Goal: Task Accomplishment & Management: Use online tool/utility

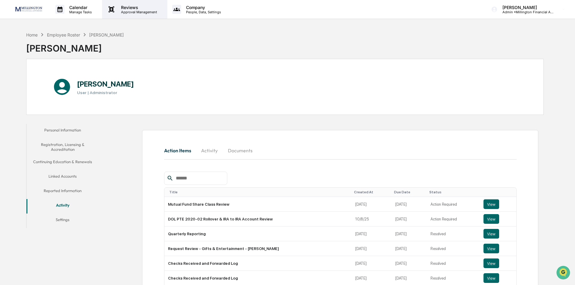
click at [129, 8] on p "Reviews" at bounding box center [138, 7] width 44 height 5
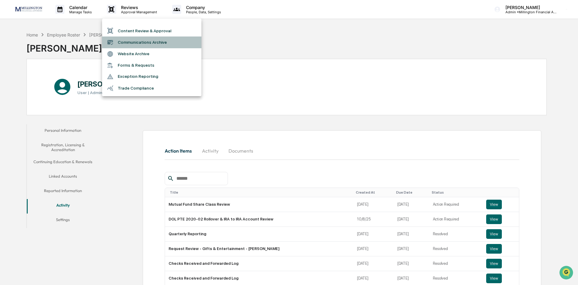
click at [136, 40] on li "Communications Archive" at bounding box center [151, 41] width 99 height 11
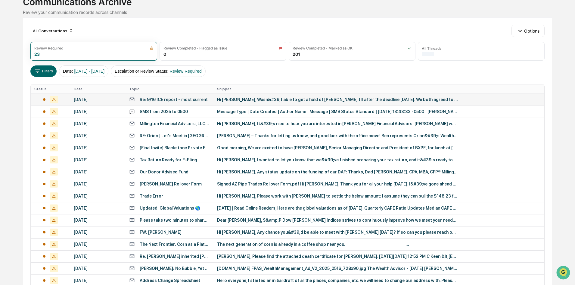
scroll to position [14, 0]
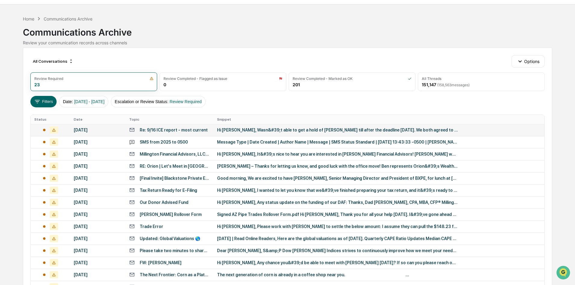
click at [93, 130] on div "[DATE]" at bounding box center [98, 129] width 48 height 5
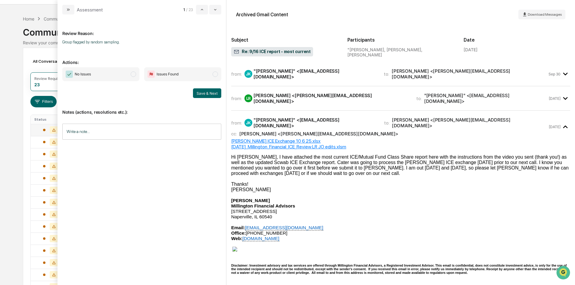
click at [131, 76] on span "No Issues" at bounding box center [100, 74] width 77 height 14
click at [204, 94] on button "Save & Next" at bounding box center [207, 93] width 28 height 10
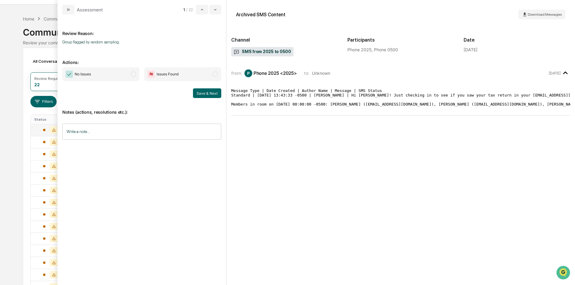
click at [98, 74] on span "No Issues" at bounding box center [100, 74] width 77 height 14
click at [198, 96] on button "Save & Next" at bounding box center [207, 93] width 28 height 10
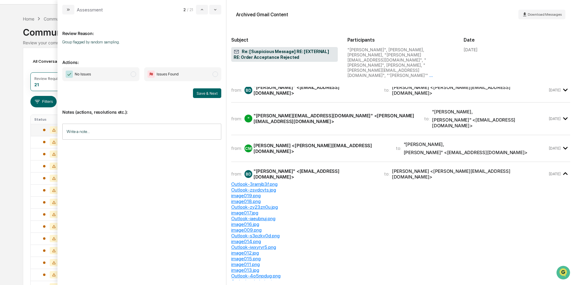
scroll to position [422, 0]
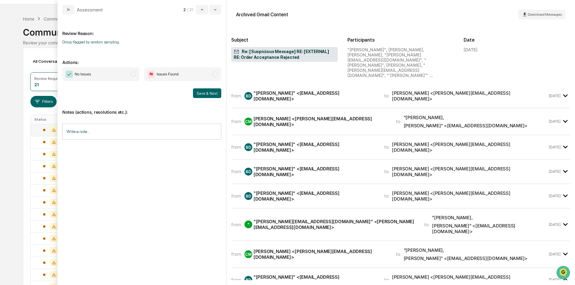
click at [131, 74] on span "modal" at bounding box center [133, 73] width 5 height 5
click at [205, 89] on button "Save & Next" at bounding box center [207, 93] width 28 height 10
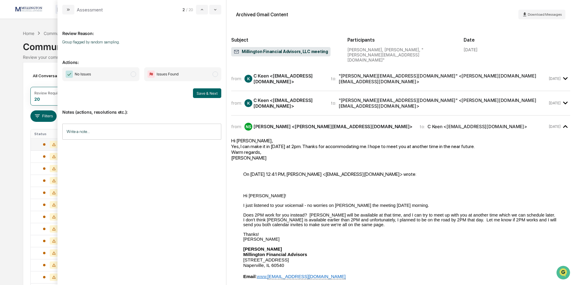
click at [134, 75] on span "modal" at bounding box center [133, 73] width 5 height 5
drag, startPoint x: 205, startPoint y: 96, endPoint x: 208, endPoint y: 180, distance: 83.8
click at [208, 180] on div "Review Reason: Group flagged by random sampling. Actions: No Issues Issues Foun…" at bounding box center [141, 146] width 159 height 255
click at [201, 92] on button "Save & Next" at bounding box center [207, 93] width 28 height 10
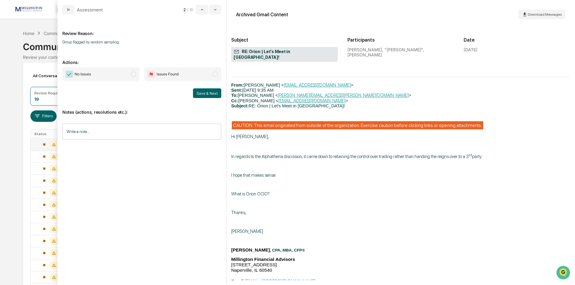
scroll to position [904, 0]
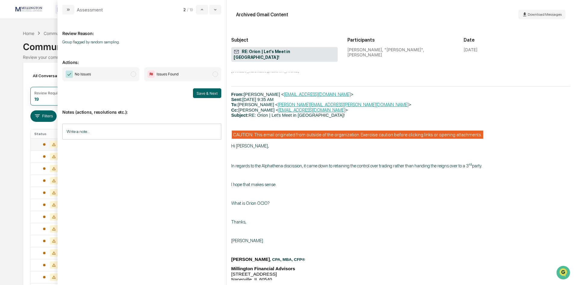
drag, startPoint x: 135, startPoint y: 74, endPoint x: 136, endPoint y: 68, distance: 6.0
click at [134, 73] on span "modal" at bounding box center [133, 73] width 5 height 5
click at [212, 94] on button "Save & Next" at bounding box center [207, 93] width 28 height 10
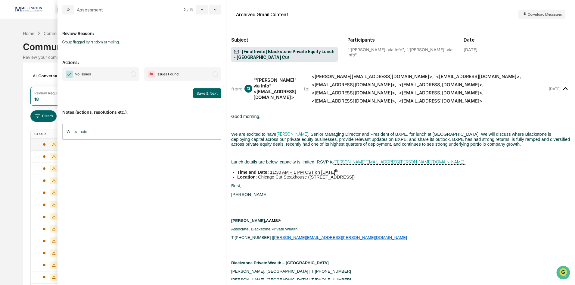
click at [132, 74] on span "modal" at bounding box center [133, 73] width 5 height 5
click at [213, 95] on button "Save & Next" at bounding box center [207, 93] width 28 height 10
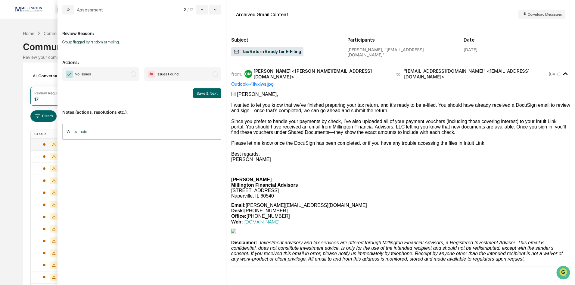
click at [131, 75] on span "modal" at bounding box center [133, 73] width 5 height 5
click at [205, 95] on button "Save & Next" at bounding box center [207, 93] width 28 height 10
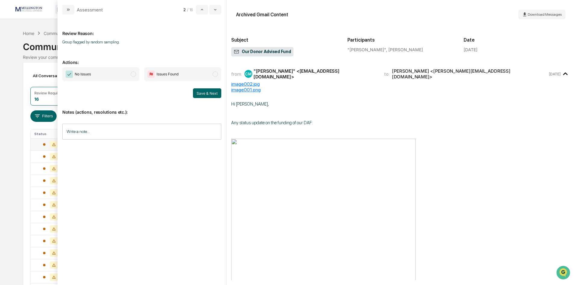
click at [132, 74] on span "modal" at bounding box center [133, 73] width 5 height 5
click at [206, 93] on button "Save & Next" at bounding box center [207, 93] width 28 height 10
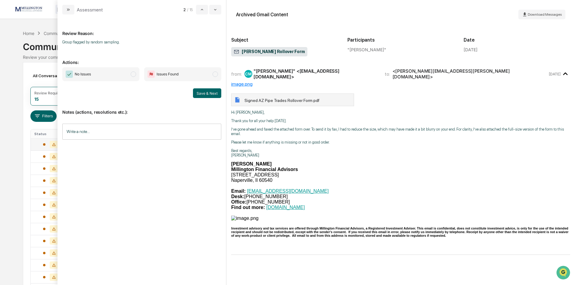
click at [133, 74] on span "modal" at bounding box center [133, 73] width 5 height 5
click at [207, 94] on button "Save & Next" at bounding box center [207, 93] width 28 height 10
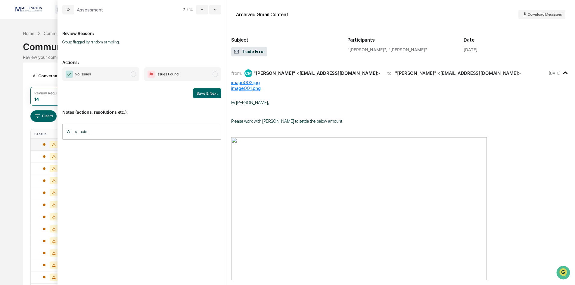
click at [134, 74] on span "modal" at bounding box center [133, 73] width 5 height 5
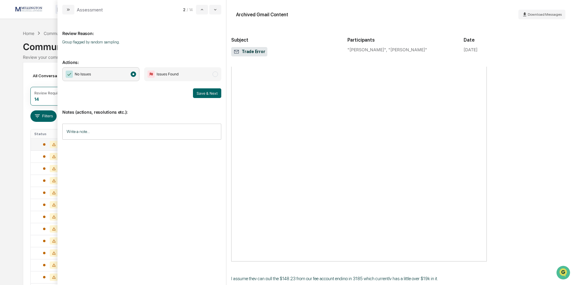
scroll to position [211, 0]
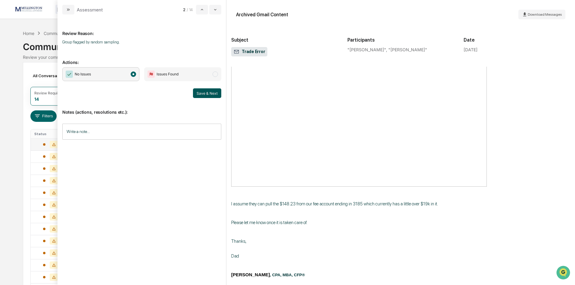
click at [213, 94] on button "Save & Next" at bounding box center [207, 93] width 28 height 10
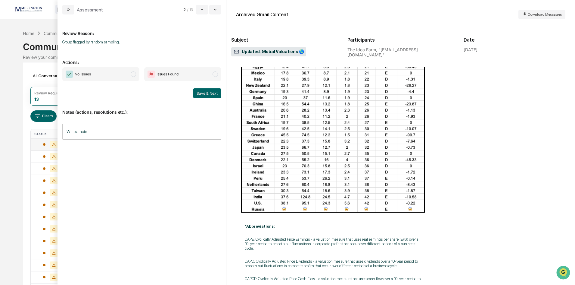
scroll to position [383, 0]
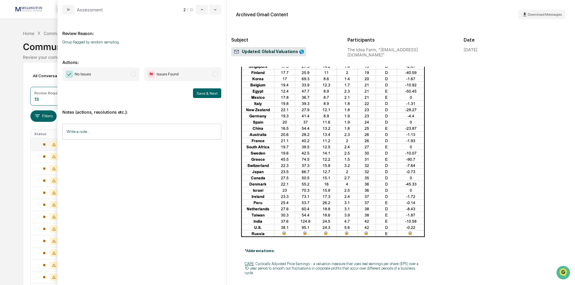
drag, startPoint x: 134, startPoint y: 74, endPoint x: 156, endPoint y: 80, distance: 22.7
click at [134, 74] on span "modal" at bounding box center [133, 73] width 5 height 5
click at [205, 92] on button "Save & Next" at bounding box center [207, 93] width 28 height 10
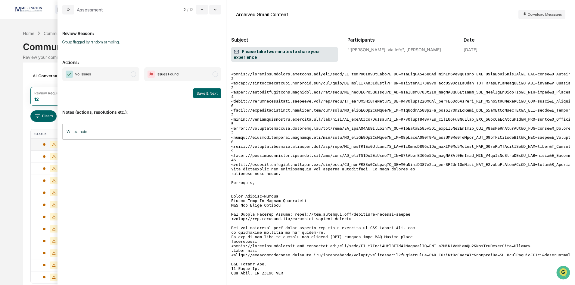
scroll to position [151, 0]
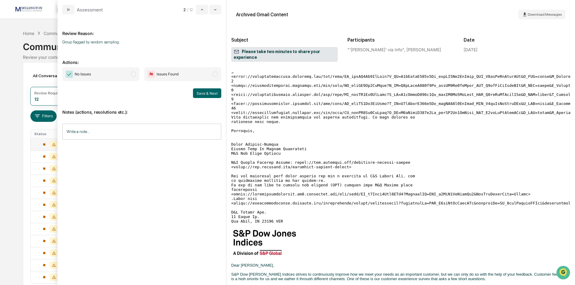
click at [132, 76] on span "modal" at bounding box center [133, 73] width 5 height 5
drag, startPoint x: 211, startPoint y: 99, endPoint x: 211, endPoint y: 94, distance: 4.5
click at [211, 94] on div "Review Reason: Group flagged by random sampling. Actions: No Issues Issues Foun…" at bounding box center [141, 146] width 159 height 255
click at [211, 94] on button "Save & Next" at bounding box center [207, 93] width 28 height 10
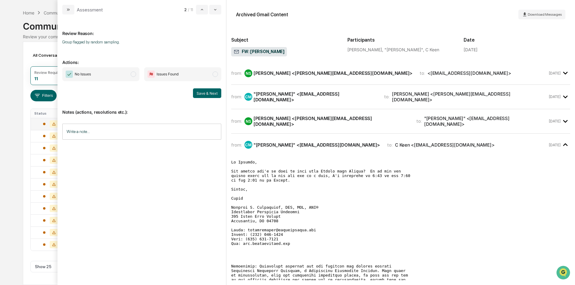
click at [132, 72] on span "No Issues" at bounding box center [100, 74] width 77 height 14
click at [212, 95] on button "Save & Next" at bounding box center [207, 93] width 28 height 10
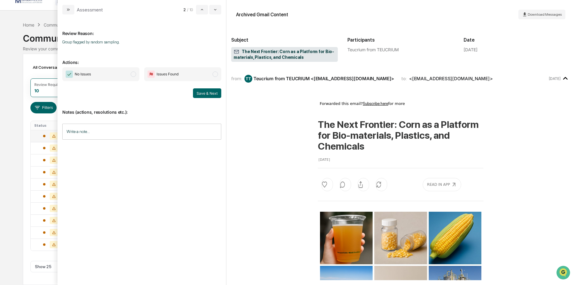
scroll to position [8, 0]
click at [137, 74] on span "No Issues" at bounding box center [100, 74] width 77 height 14
click at [210, 94] on button "Save & Next" at bounding box center [207, 93] width 28 height 10
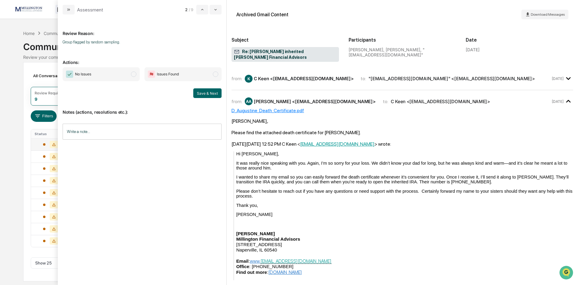
click at [131, 75] on span "modal" at bounding box center [133, 73] width 5 height 5
click at [212, 97] on button "Save & Next" at bounding box center [207, 93] width 28 height 10
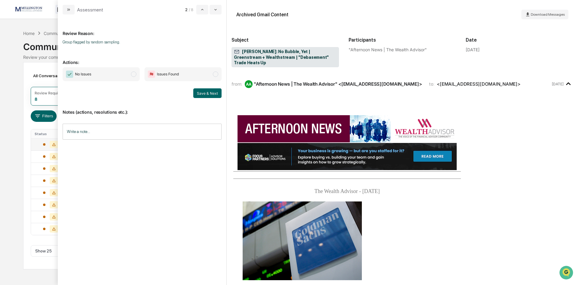
click at [131, 77] on span "No Issues" at bounding box center [101, 74] width 77 height 14
click at [201, 94] on button "Save & Next" at bounding box center [207, 93] width 28 height 10
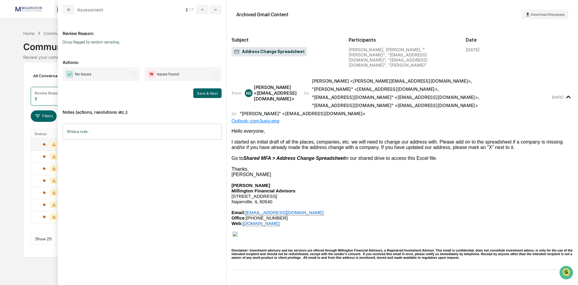
click at [136, 77] on span "No Issues" at bounding box center [101, 74] width 77 height 14
click at [205, 94] on button "Save & Next" at bounding box center [207, 93] width 28 height 10
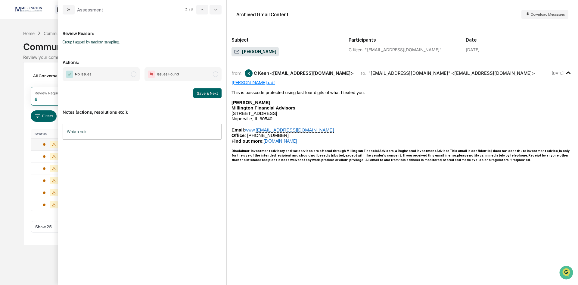
click at [135, 77] on span "modal" at bounding box center [133, 73] width 5 height 5
click at [214, 97] on button "Save & Next" at bounding box center [207, 93] width 28 height 10
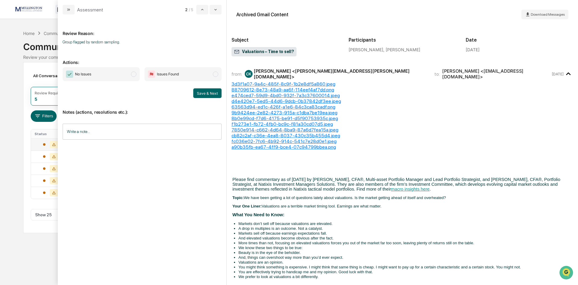
click at [134, 74] on span "modal" at bounding box center [133, 73] width 5 height 5
click at [208, 92] on button "Save & Next" at bounding box center [207, 93] width 28 height 10
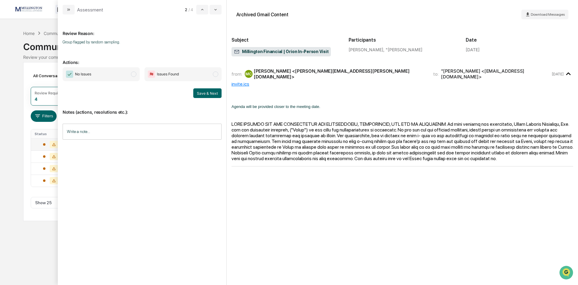
click at [133, 74] on span "modal" at bounding box center [133, 73] width 5 height 5
click at [205, 91] on button "Save & Next" at bounding box center [207, 93] width 28 height 10
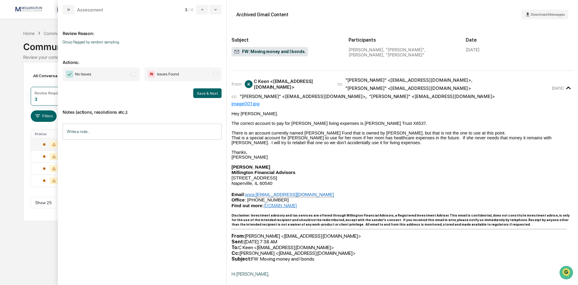
scroll to position [60, 0]
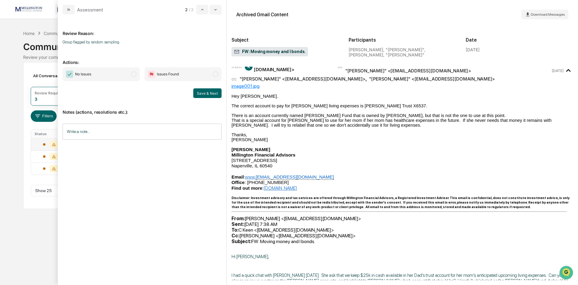
click at [129, 74] on span "No Issues" at bounding box center [101, 74] width 77 height 14
click at [203, 95] on button "Save & Next" at bounding box center [207, 93] width 28 height 10
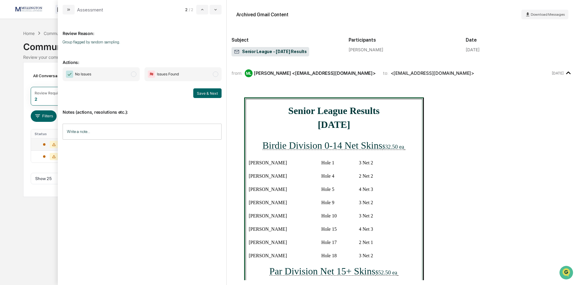
click at [133, 75] on span "modal" at bounding box center [133, 73] width 5 height 5
click at [215, 94] on button "Save & Next" at bounding box center [207, 93] width 28 height 10
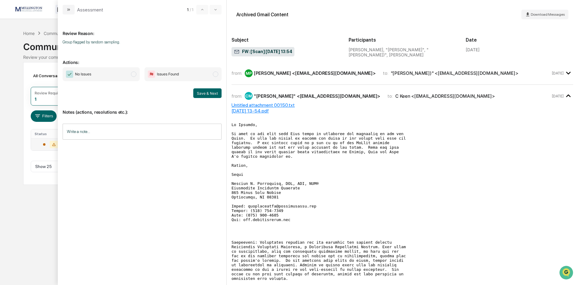
click at [131, 75] on span "modal" at bounding box center [133, 73] width 5 height 5
click at [200, 93] on button "Save & Next" at bounding box center [207, 93] width 28 height 10
